Goal: Task Accomplishment & Management: Manage account settings

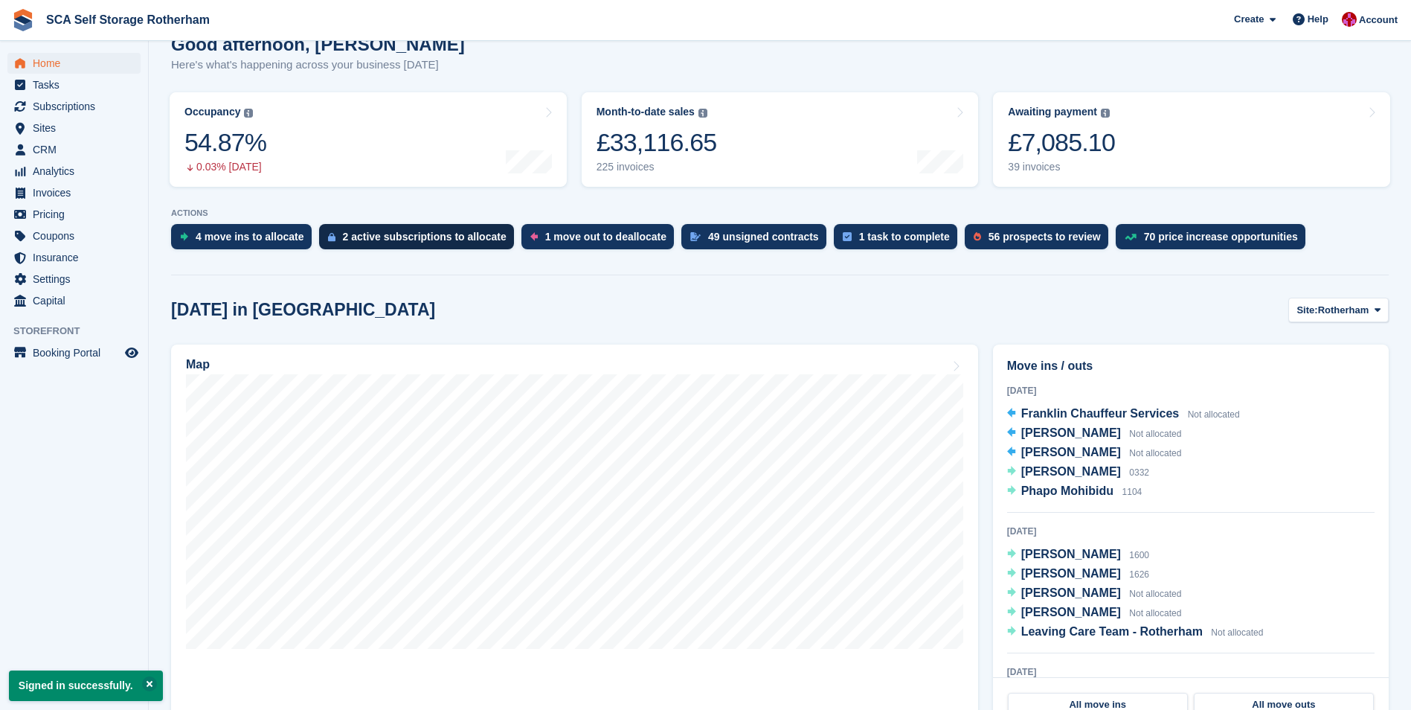
scroll to position [149, 0]
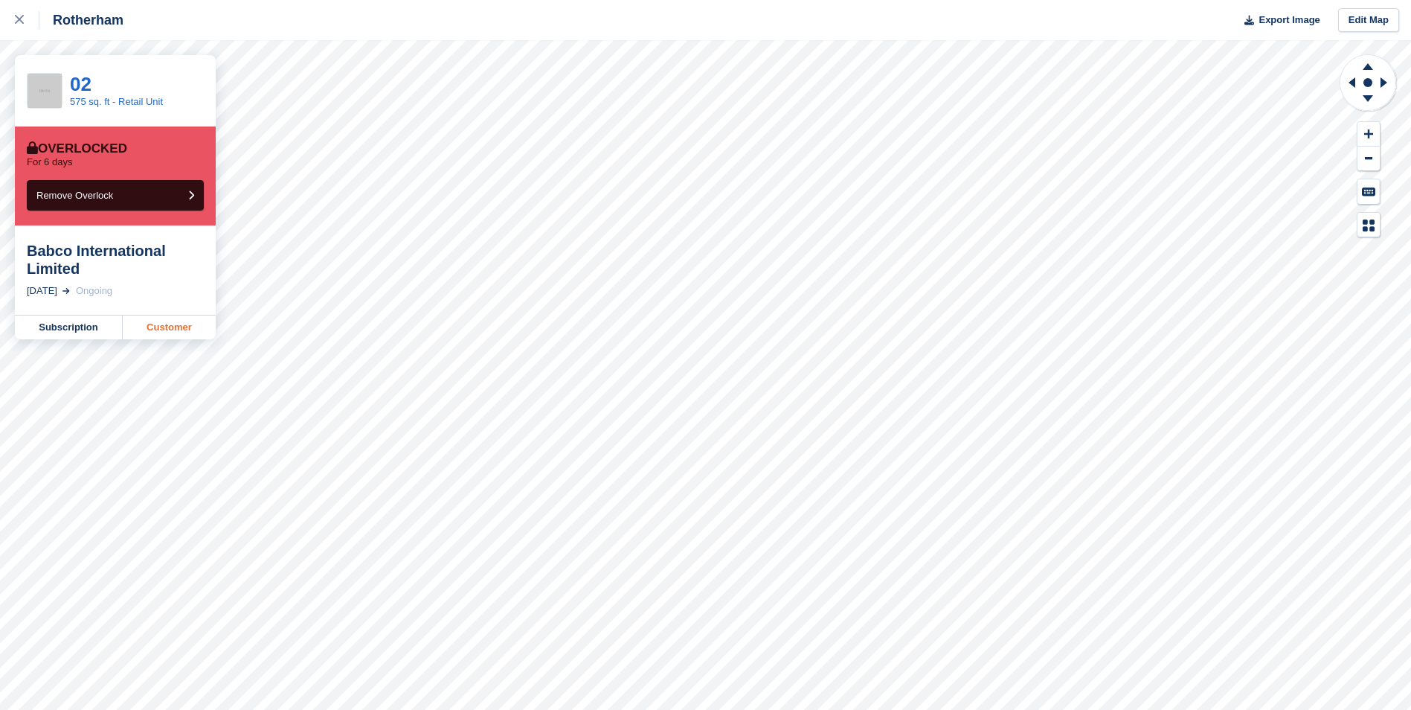
click at [168, 321] on link "Customer" at bounding box center [169, 327] width 93 height 24
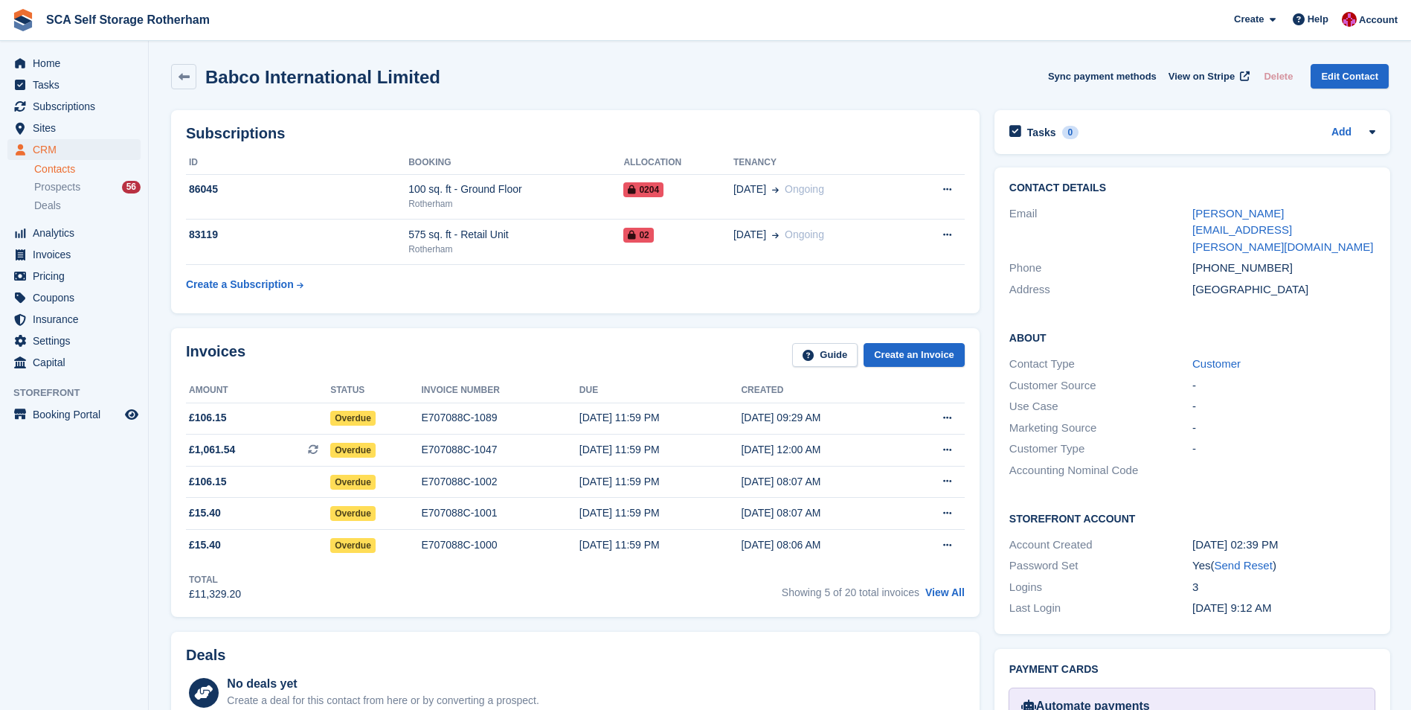
click at [487, 347] on div "Invoices Guide Create an Invoice" at bounding box center [575, 359] width 779 height 33
click at [89, 153] on span "CRM" at bounding box center [77, 149] width 89 height 21
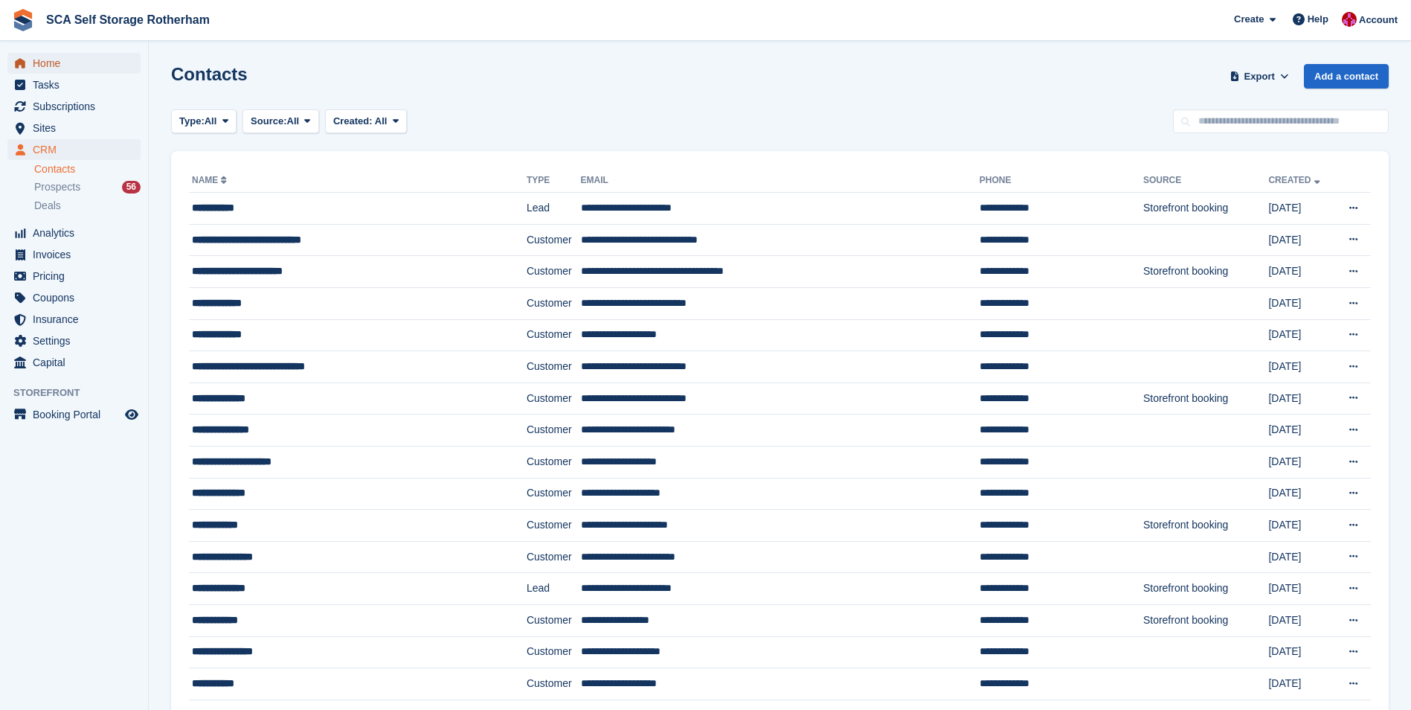
click at [87, 71] on span "Home" at bounding box center [77, 63] width 89 height 21
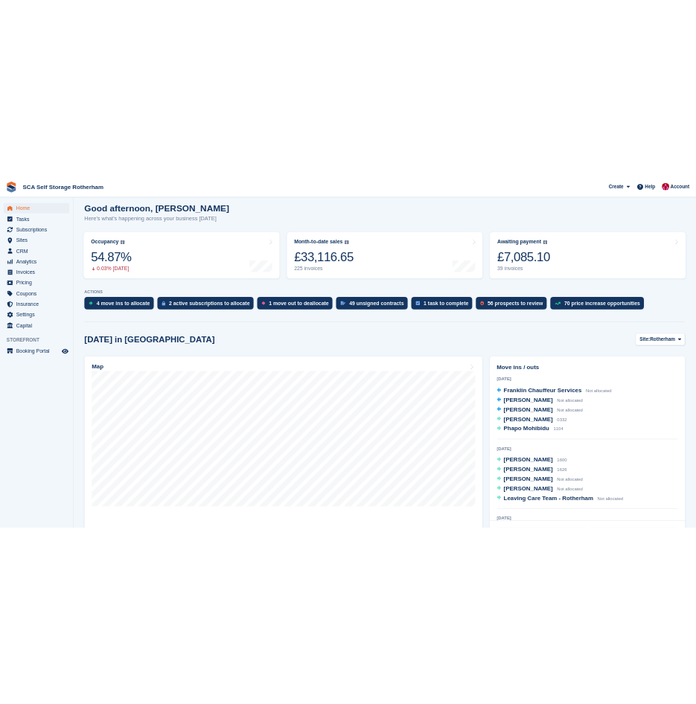
scroll to position [149, 0]
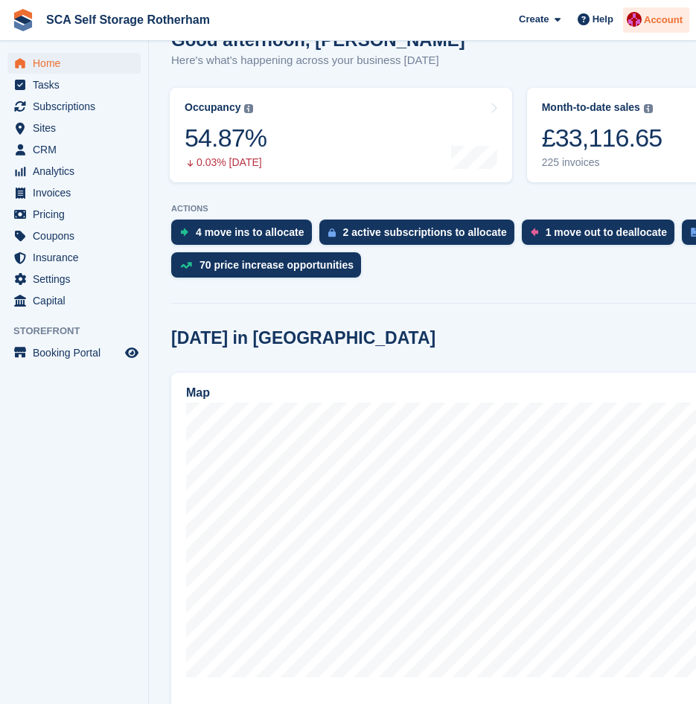
click at [658, 11] on div "Account" at bounding box center [656, 20] width 66 height 26
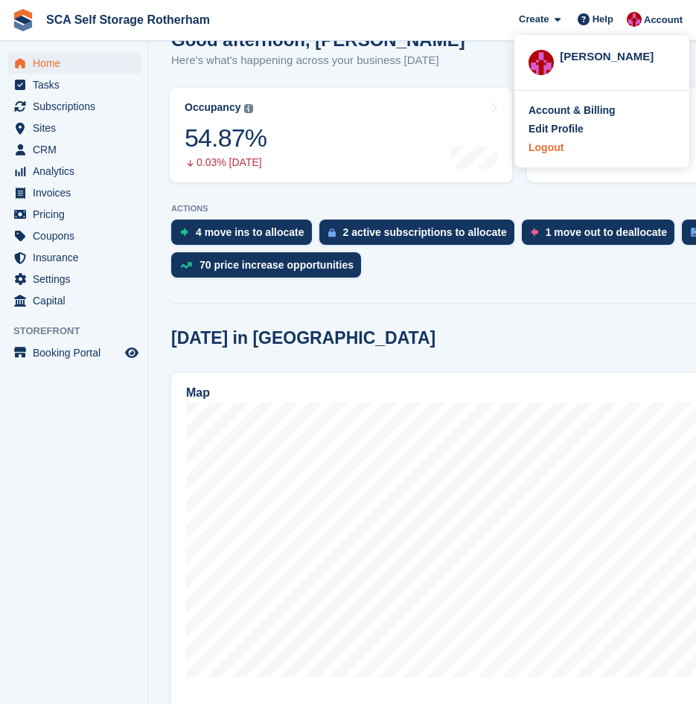
click at [550, 151] on div "Logout" at bounding box center [545, 148] width 35 height 16
